Goal: Task Accomplishment & Management: Manage account settings

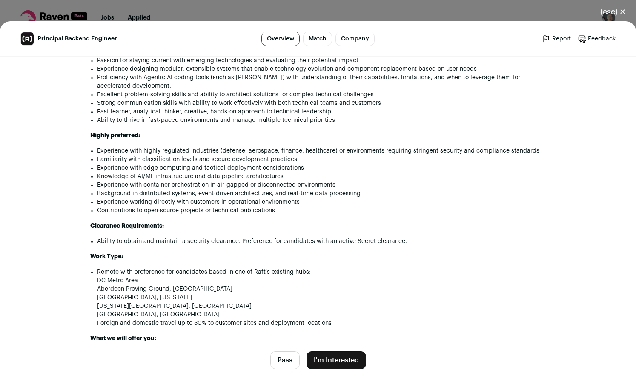
scroll to position [696, 0]
click at [279, 357] on button "Pass" at bounding box center [284, 360] width 29 height 18
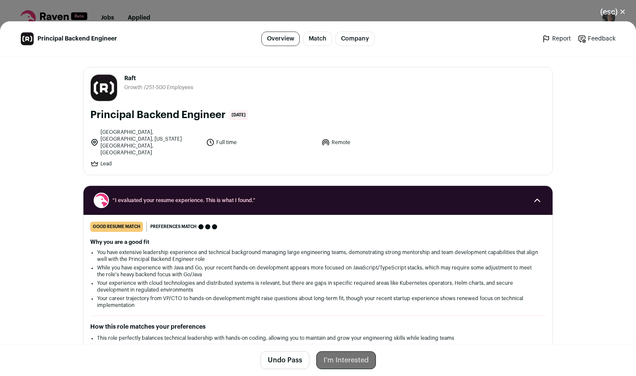
click at [284, 37] on link "Overview" at bounding box center [280, 39] width 38 height 14
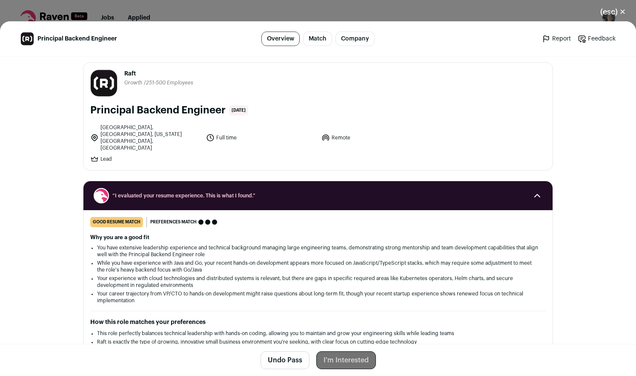
click at [622, 11] on button "(esc) ✕" at bounding box center [613, 12] width 46 height 19
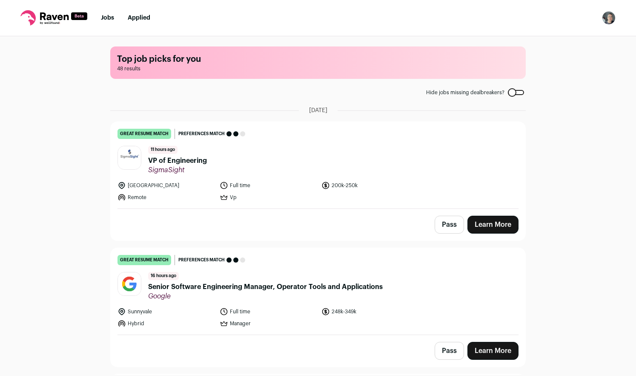
click at [497, 222] on link "Learn More" at bounding box center [493, 224] width 51 height 18
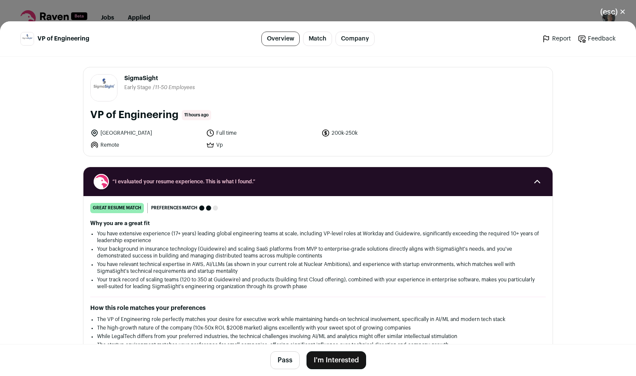
click at [277, 361] on button "Pass" at bounding box center [284, 360] width 29 height 18
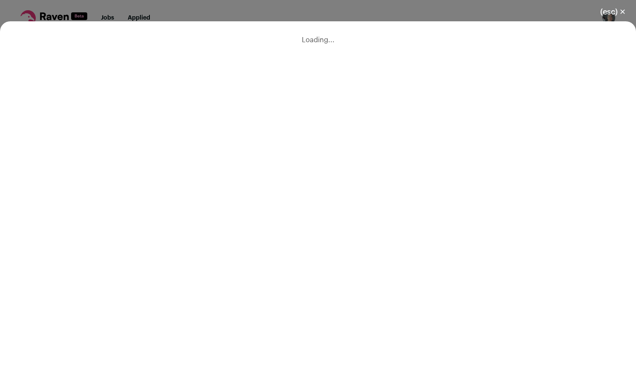
click at [618, 6] on button "(esc) ✕" at bounding box center [613, 12] width 46 height 19
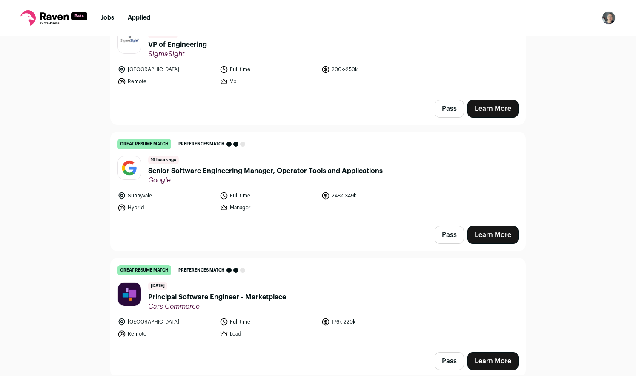
scroll to position [138, 0]
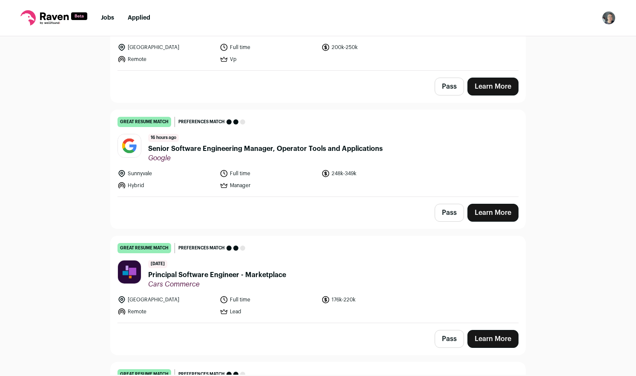
click at [444, 210] on button "Pass" at bounding box center [449, 213] width 29 height 18
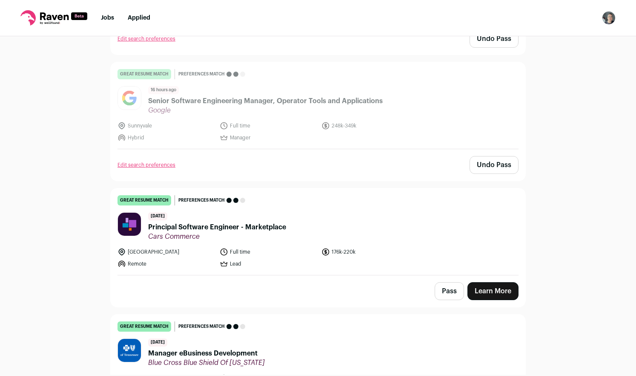
scroll to position [205, 0]
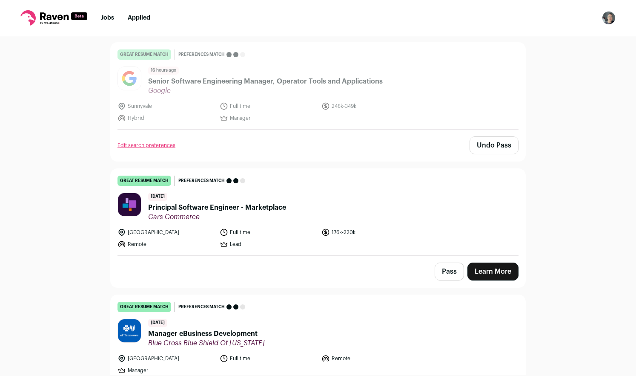
click at [444, 271] on button "Pass" at bounding box center [449, 271] width 29 height 18
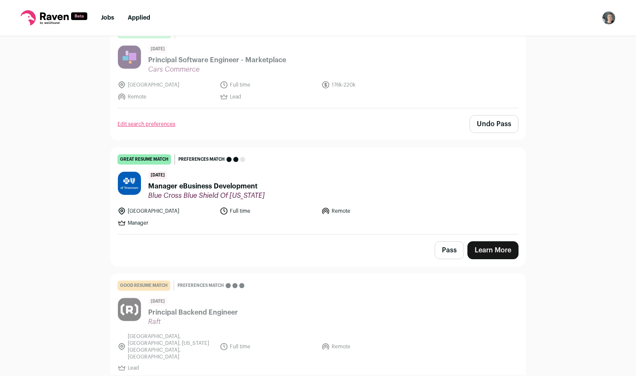
scroll to position [353, 0]
click at [439, 250] on button "Pass" at bounding box center [449, 249] width 29 height 18
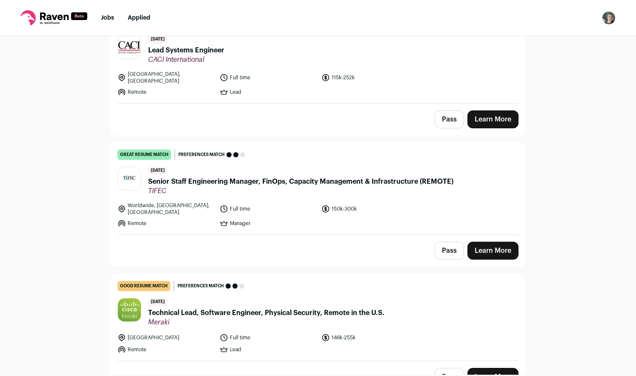
scroll to position [773, 0]
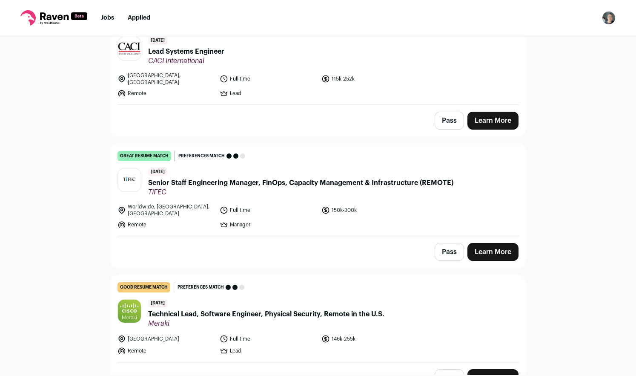
click at [444, 243] on button "Pass" at bounding box center [449, 252] width 29 height 18
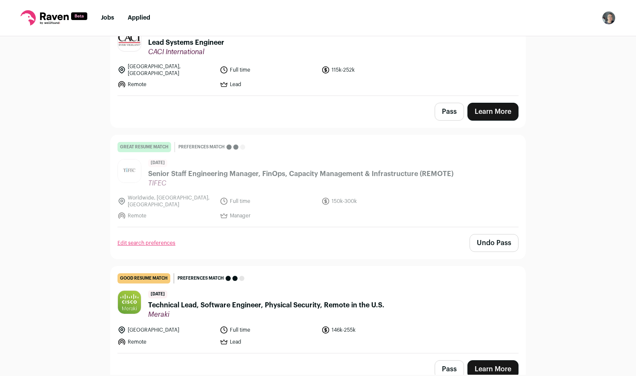
scroll to position [783, 0]
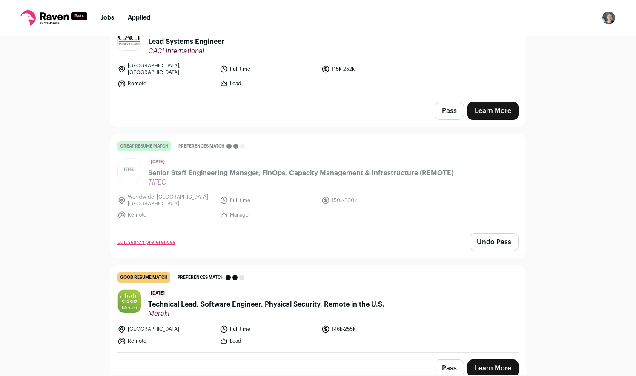
click at [450, 359] on button "Pass" at bounding box center [449, 368] width 29 height 18
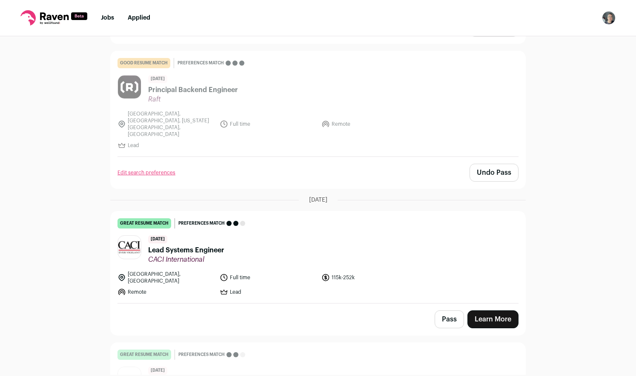
scroll to position [577, 0]
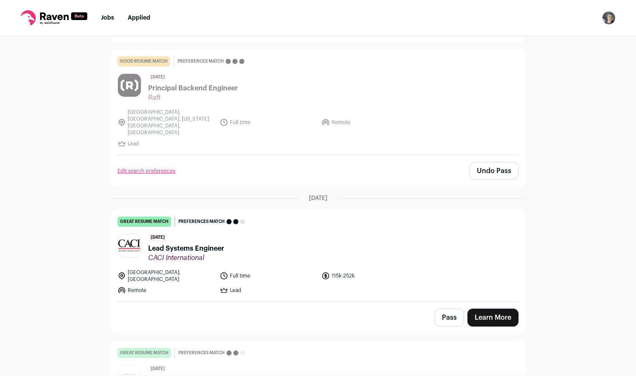
click at [448, 308] on button "Pass" at bounding box center [449, 317] width 29 height 18
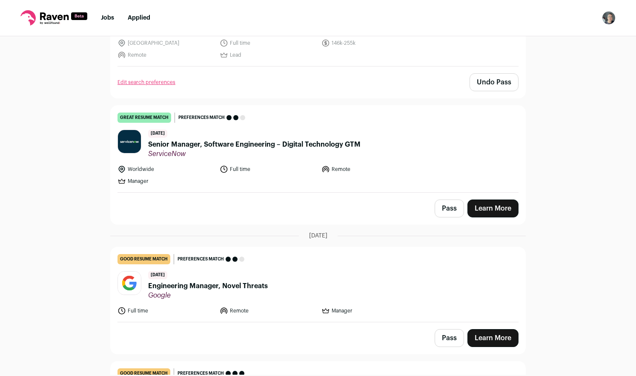
scroll to position [1071, 0]
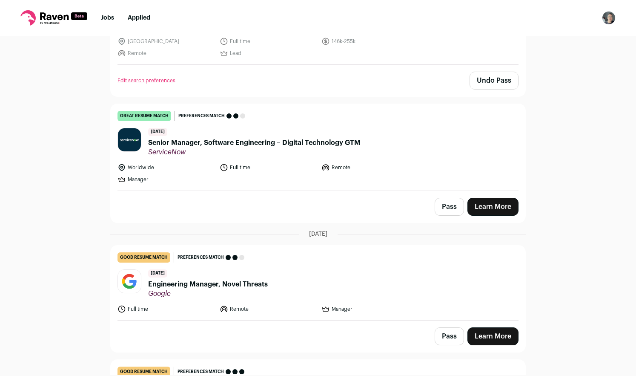
click at [439, 198] on button "Pass" at bounding box center [449, 207] width 29 height 18
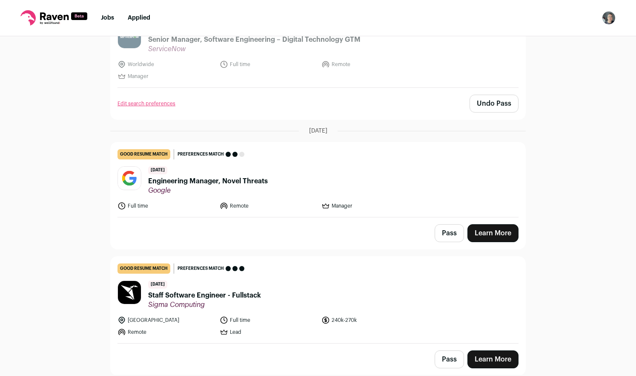
scroll to position [1233, 0]
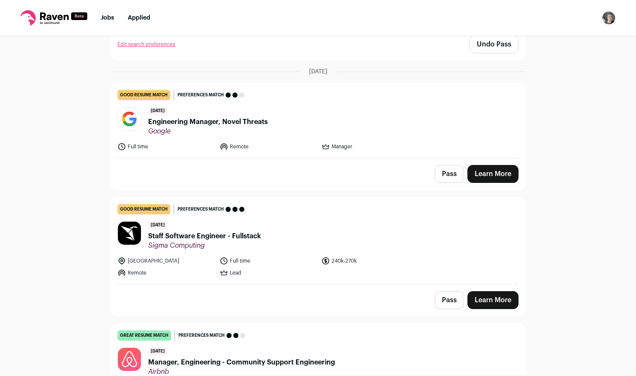
click at [447, 291] on button "Pass" at bounding box center [449, 300] width 29 height 18
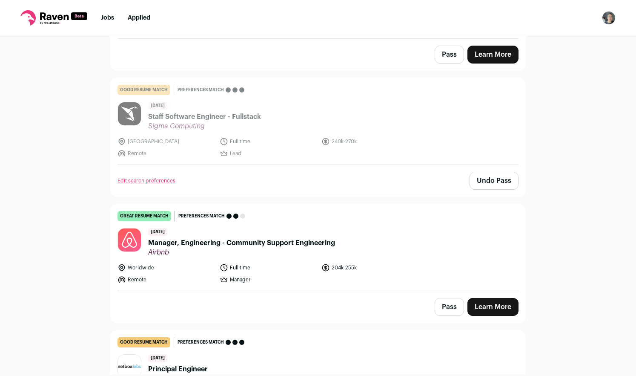
scroll to position [1356, 0]
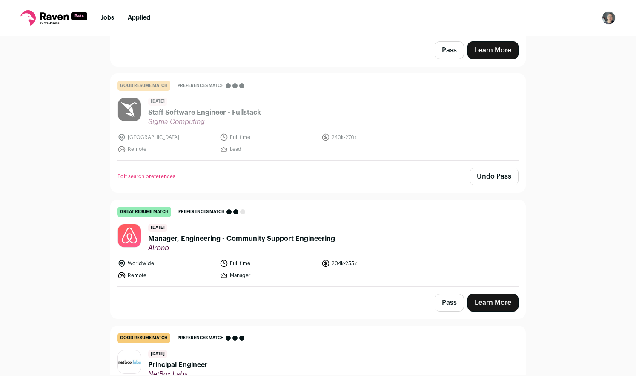
click at [439, 293] on button "Pass" at bounding box center [449, 302] width 29 height 18
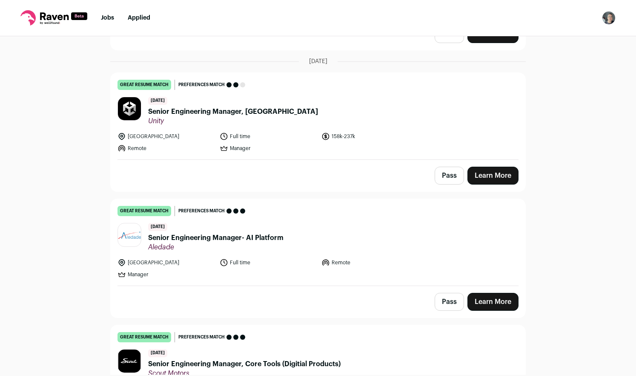
scroll to position [1882, 0]
